Goal: Entertainment & Leisure: Browse casually

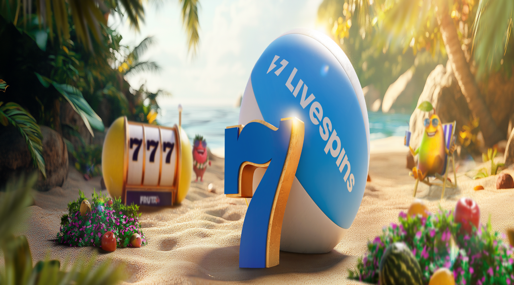
click at [51, 32] on span "Kirjaudu" at bounding box center [56, 29] width 20 height 6
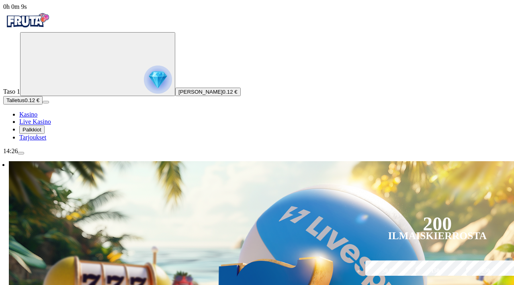
click at [41, 133] on span "Palkkiot" at bounding box center [32, 130] width 19 height 6
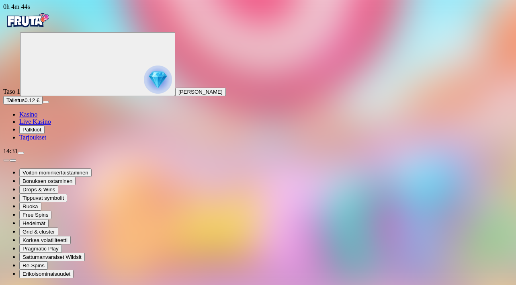
click at [37, 118] on span "Kasino" at bounding box center [28, 114] width 18 height 7
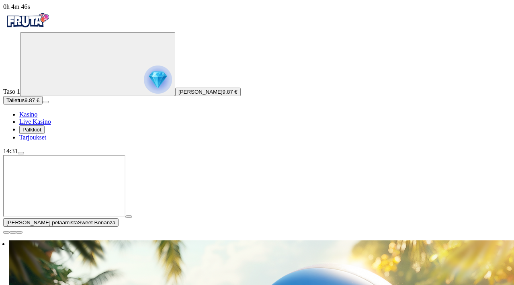
click at [41, 133] on span "Palkkiot" at bounding box center [32, 130] width 19 height 6
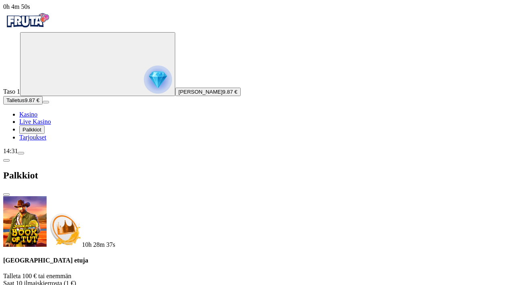
click at [6, 195] on span "close icon" at bounding box center [6, 195] width 0 height 0
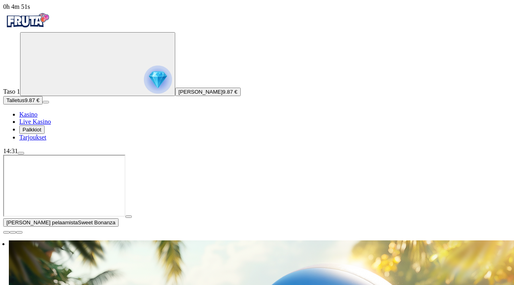
click at [6, 232] on span "close icon" at bounding box center [6, 232] width 0 height 0
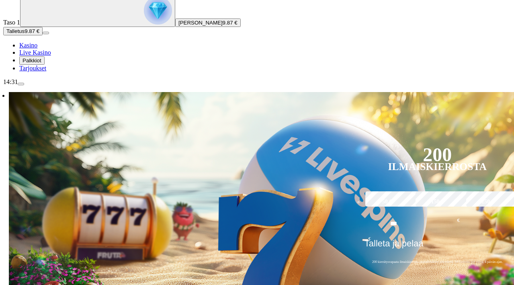
scroll to position [90, 0]
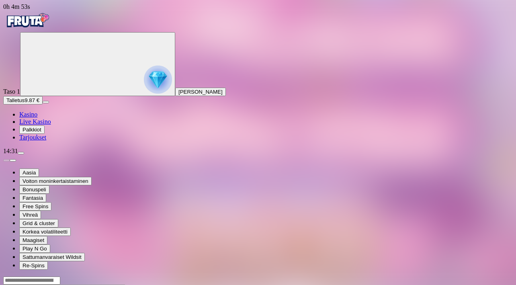
click at [144, 94] on img "Primary" at bounding box center [158, 80] width 28 height 28
click at [21, 153] on span "menu icon" at bounding box center [21, 153] width 0 height 0
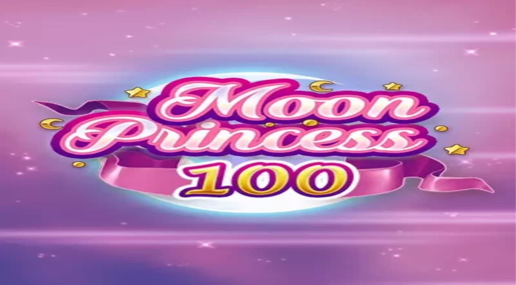
click at [45, 31] on img "Primary" at bounding box center [27, 20] width 48 height 20
click at [51, 31] on img "Primary" at bounding box center [27, 20] width 48 height 20
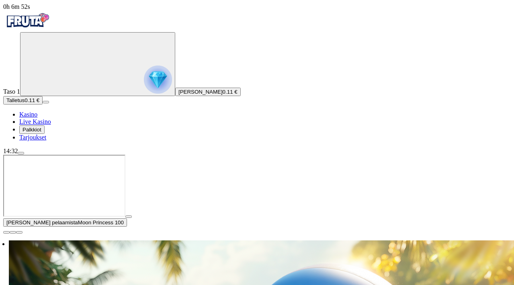
click at [144, 94] on img "Primary" at bounding box center [158, 80] width 28 height 28
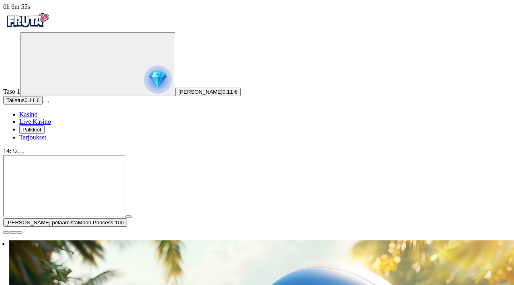
click at [6, 232] on span "close icon" at bounding box center [6, 232] width 0 height 0
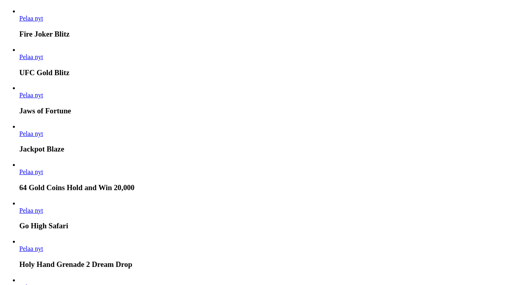
scroll to position [2072, 0]
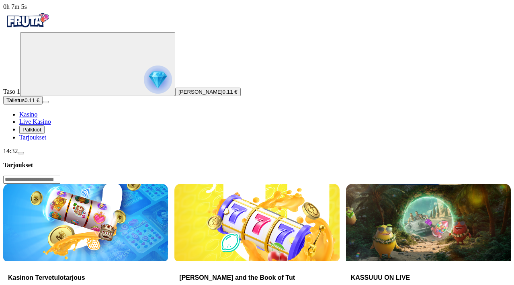
click at [163, 274] on h3 "Kasinon Tervetulotarjous" at bounding box center [85, 278] width 155 height 8
click at [51, 28] on img "Primary" at bounding box center [27, 20] width 48 height 20
